Goal: Information Seeking & Learning: Learn about a topic

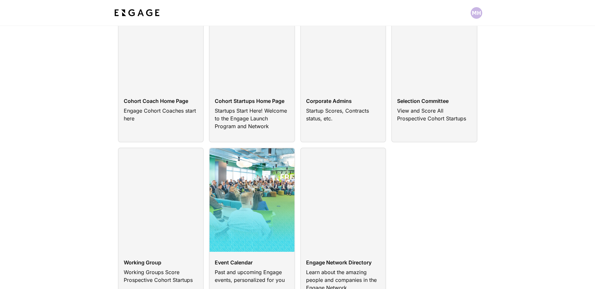
scroll to position [99, 0]
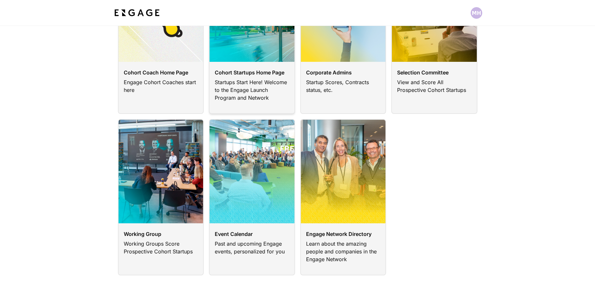
click at [250, 68] on link at bounding box center [252, 36] width 86 height 156
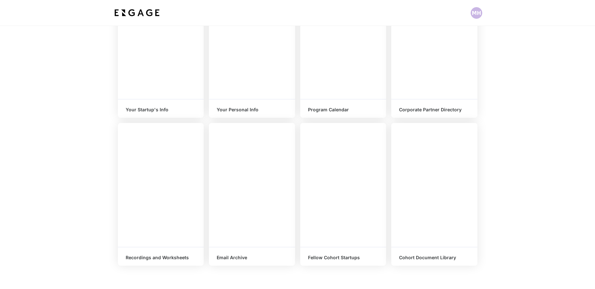
scroll to position [219, 0]
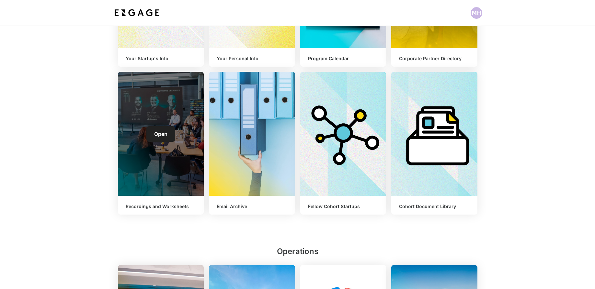
click at [158, 136] on span "Open" at bounding box center [160, 134] width 13 height 6
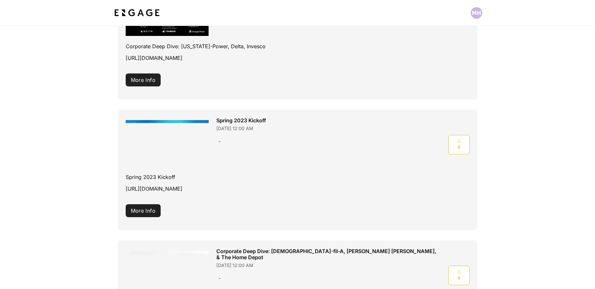
scroll to position [927, 0]
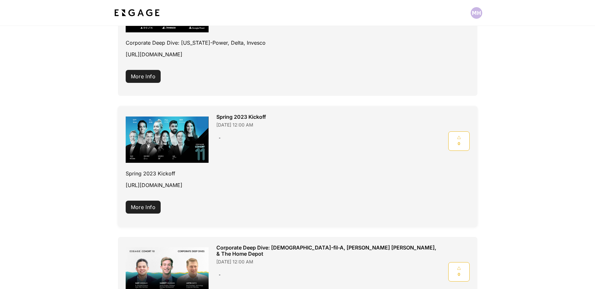
click at [226, 117] on h3 "Spring 2023 Kickoff" at bounding box center [241, 117] width 50 height 7
click at [142, 205] on button "More Info" at bounding box center [143, 207] width 35 height 13
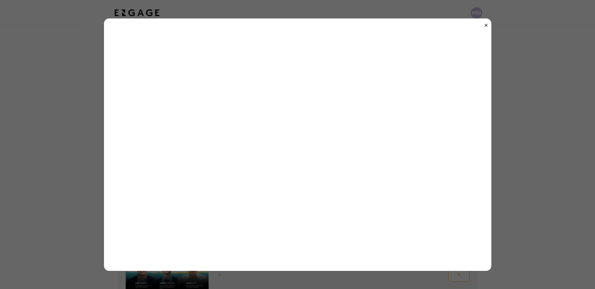
scroll to position [0, 0]
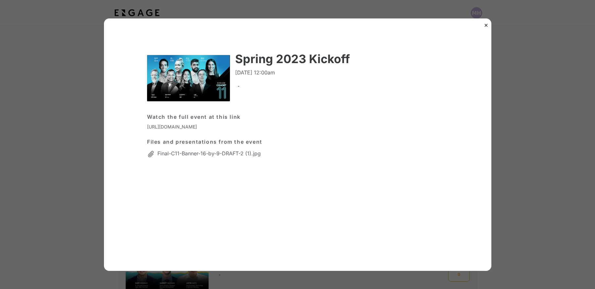
click at [161, 129] on div "https://vimeo.com/811285229/8fcd4a796f" at bounding box center [172, 128] width 50 height 15
drag, startPoint x: 257, startPoint y: 128, endPoint x: 141, endPoint y: 130, distance: 116.3
click at [141, 130] on div "Spring 2023 Kickoff March 23, 2023 12:00am - Watch the full event at this link …" at bounding box center [297, 108] width 381 height 112
copy div "https://vimeo.com/811285229/8fcd4a796f"
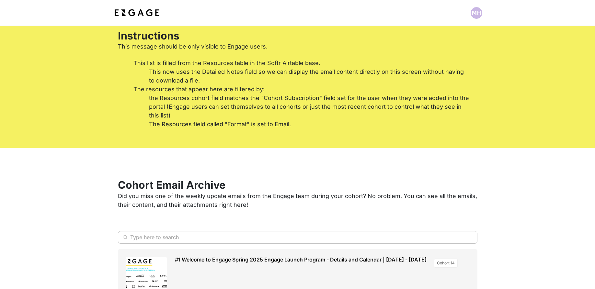
click at [130, 18] on img at bounding box center [137, 13] width 48 height 12
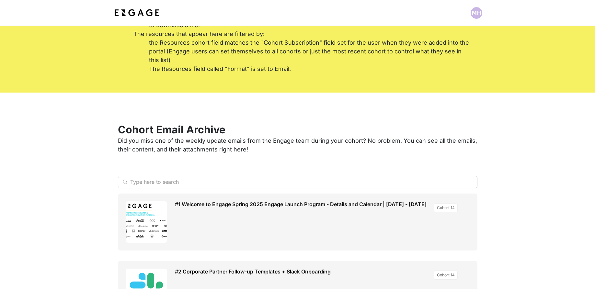
scroll to position [112, 0]
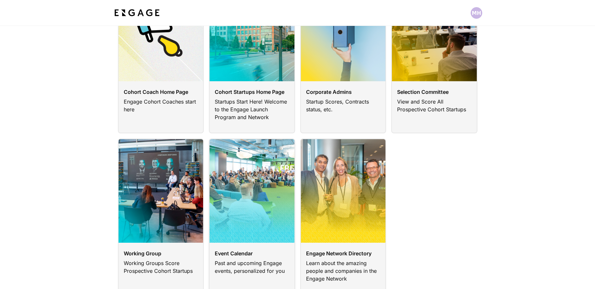
scroll to position [81, 0]
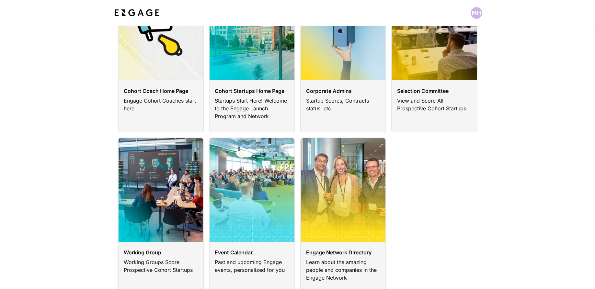
click at [186, 223] on link at bounding box center [161, 216] width 86 height 156
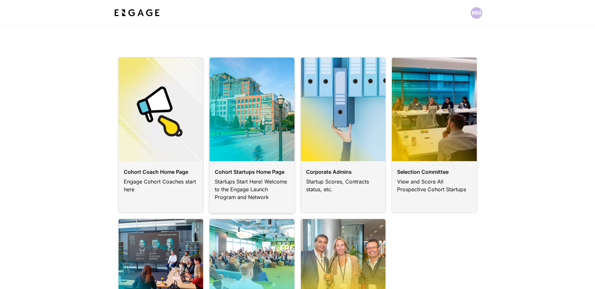
click at [259, 129] on link at bounding box center [252, 135] width 86 height 156
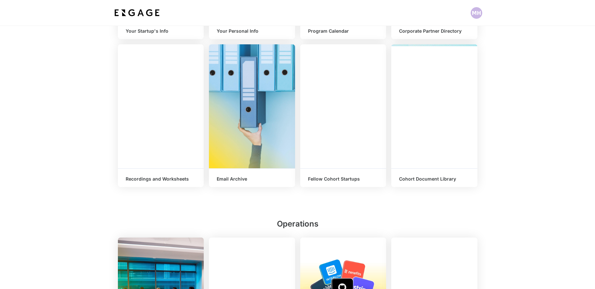
scroll to position [255, 0]
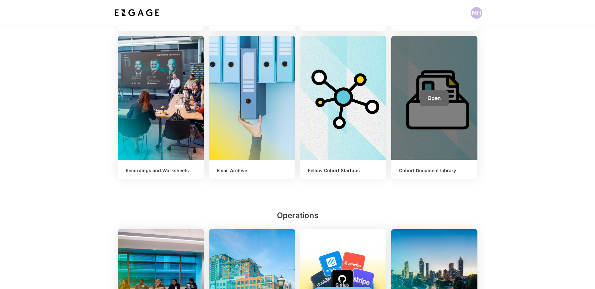
click at [433, 93] on link "Open" at bounding box center [434, 98] width 29 height 16
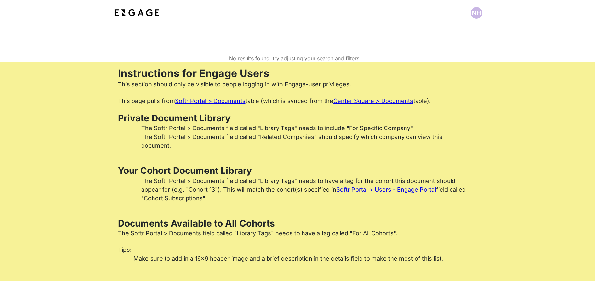
scroll to position [524, 0]
